Goal: Check status: Check status

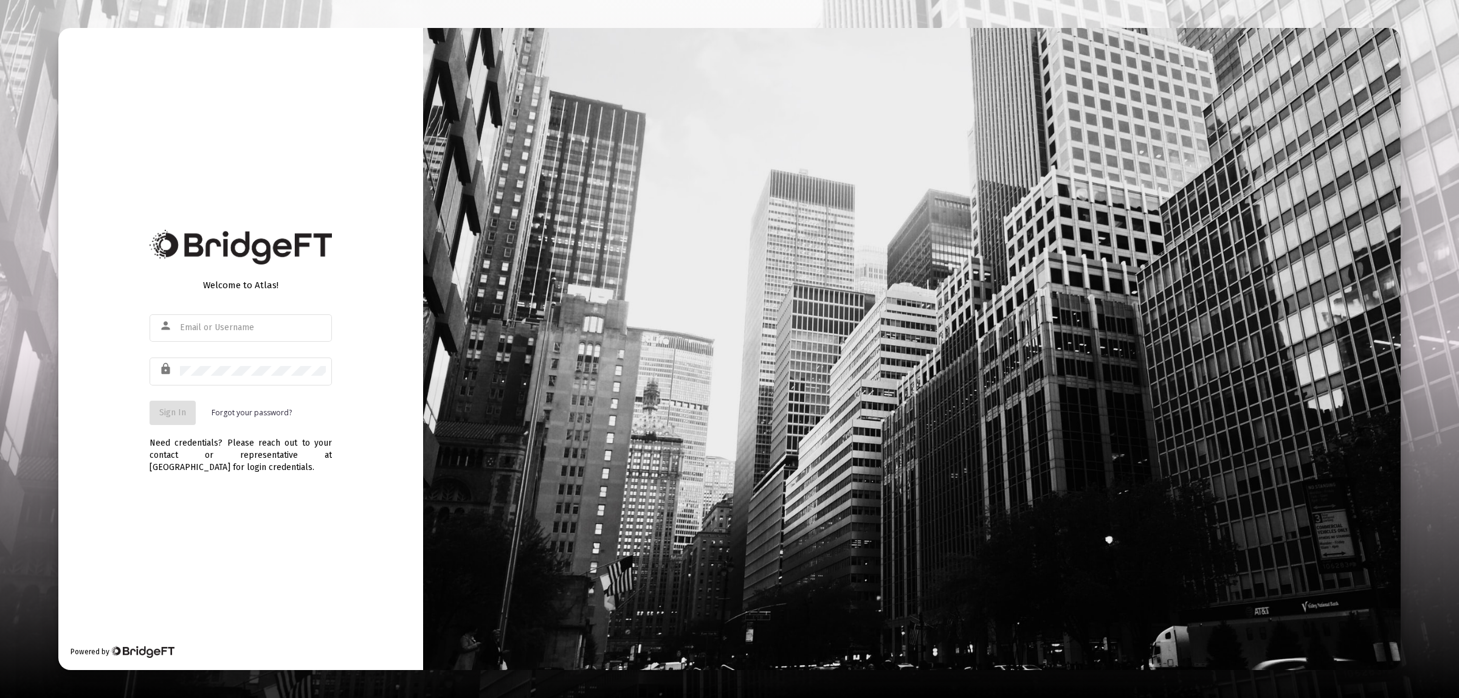
type input "[EMAIL_ADDRESS][DOMAIN_NAME]"
click at [95, 71] on div "Welcome to Atlas! person kschell@sequentplanning.com lock Sign In Forgot your p…" at bounding box center [240, 349] width 365 height 642
type input "[EMAIL_ADDRESS][DOMAIN_NAME]"
click at [154, 413] on button "Sign In" at bounding box center [173, 413] width 46 height 24
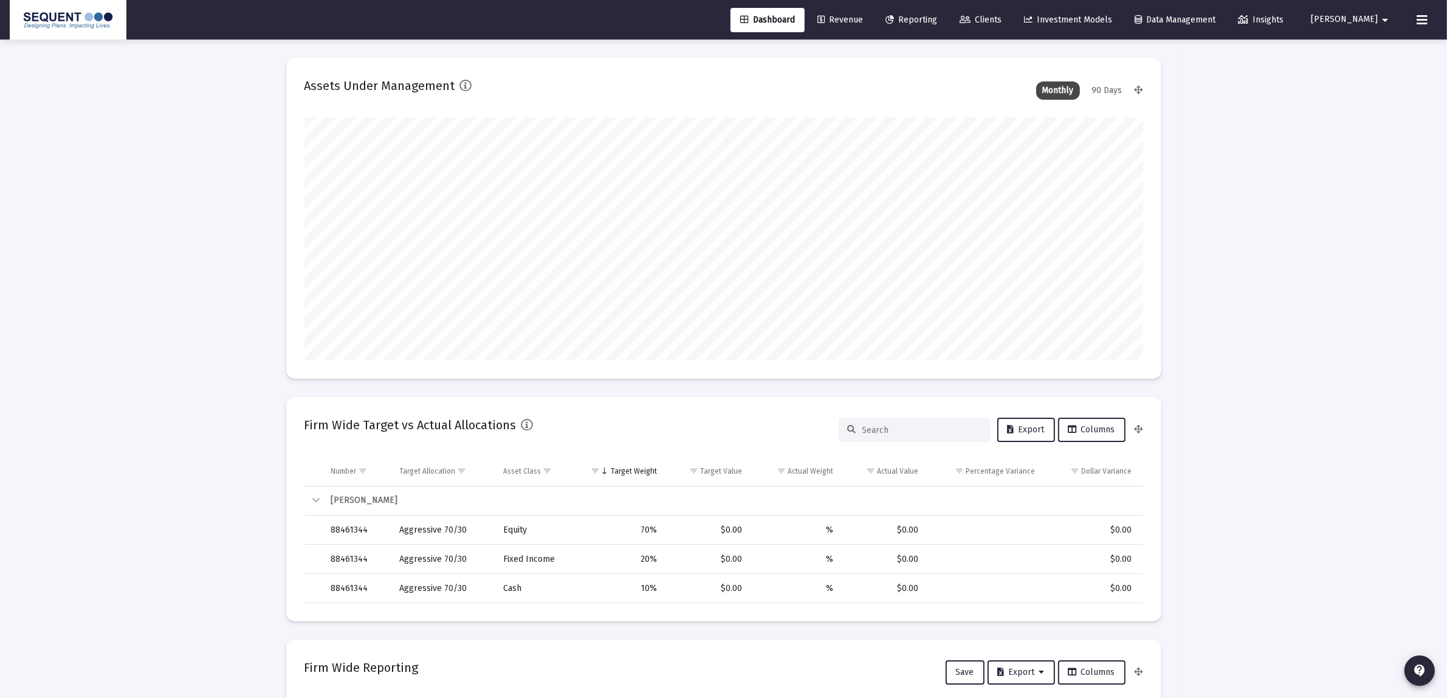
scroll to position [243, 452]
type input "[DATE]"
